Goal: Contribute content

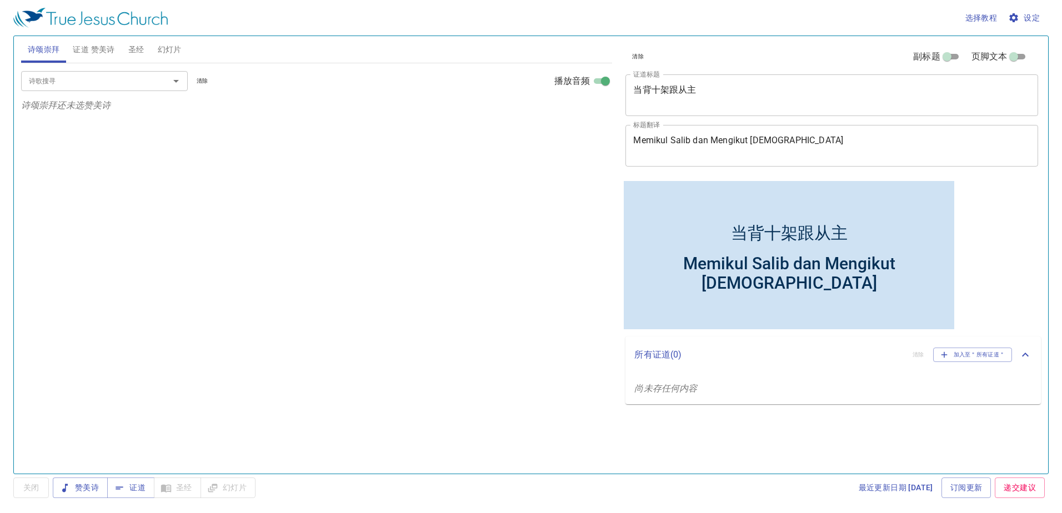
click at [709, 90] on textarea "当背十架跟从主" at bounding box center [831, 94] width 397 height 21
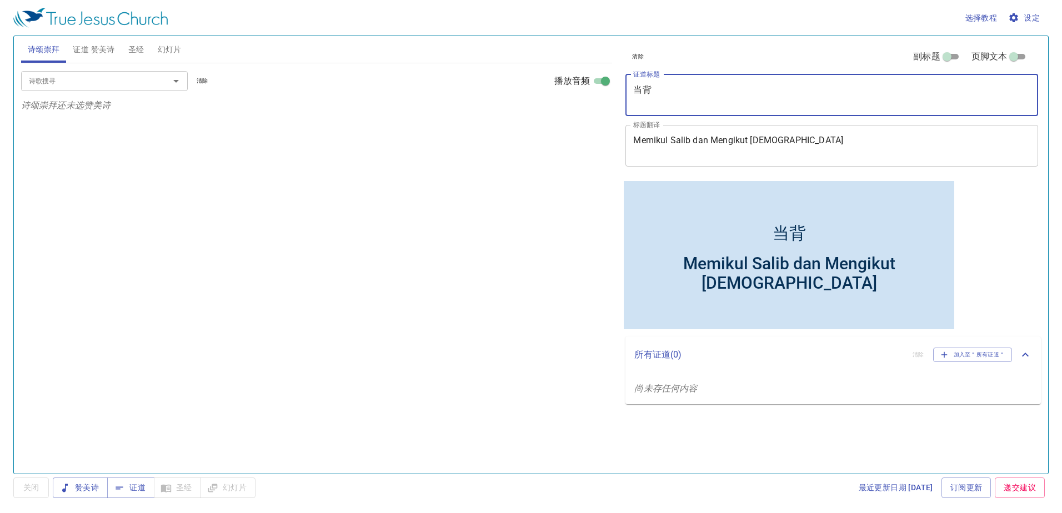
type textarea "当"
type textarea "救恩成在十架"
click at [769, 143] on textarea "Memikul Salib dan Mengikut [DEMOGRAPHIC_DATA]" at bounding box center [831, 145] width 397 height 21
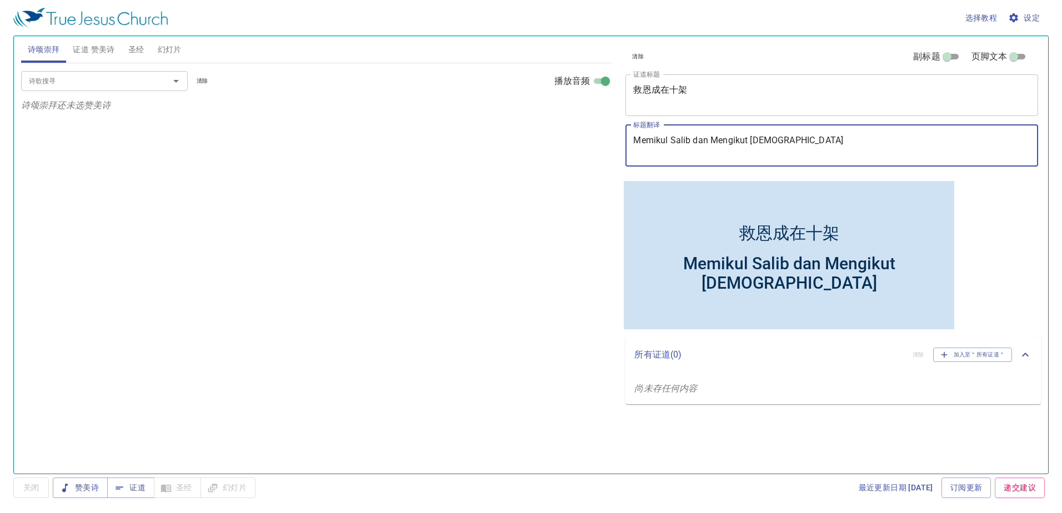
click at [789, 136] on textarea "Memikul Salib dan Mengikut [DEMOGRAPHIC_DATA]" at bounding box center [831, 145] width 397 height 21
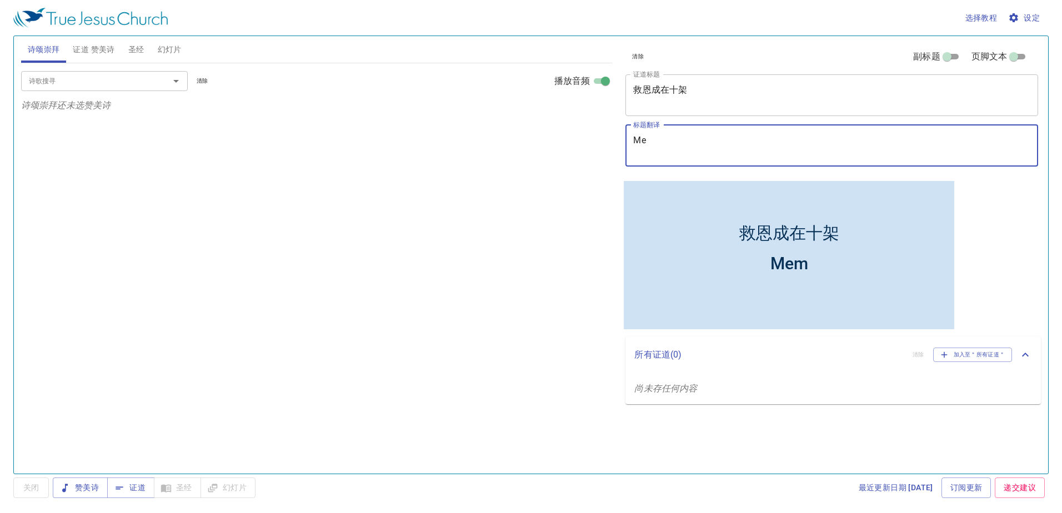
type textarea "M"
type textarea "Anugerah Di Atas Salib"
